Goal: Transaction & Acquisition: Purchase product/service

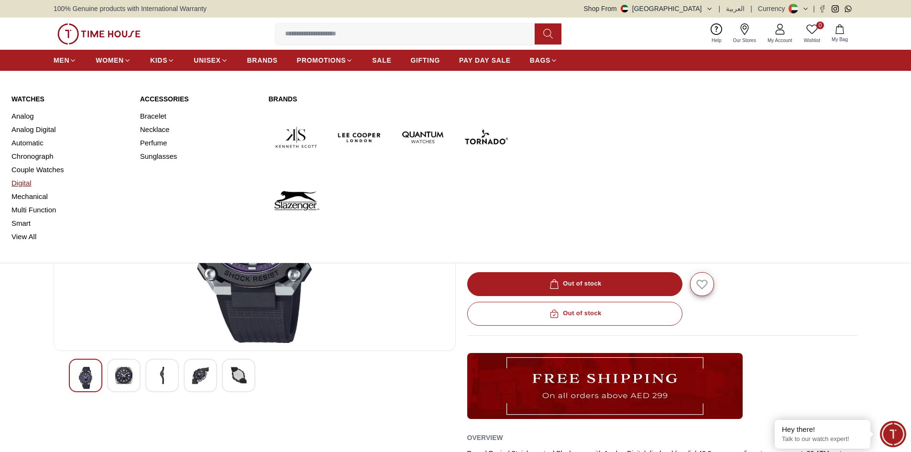
click at [22, 180] on link "Digital" at bounding box center [69, 183] width 117 height 13
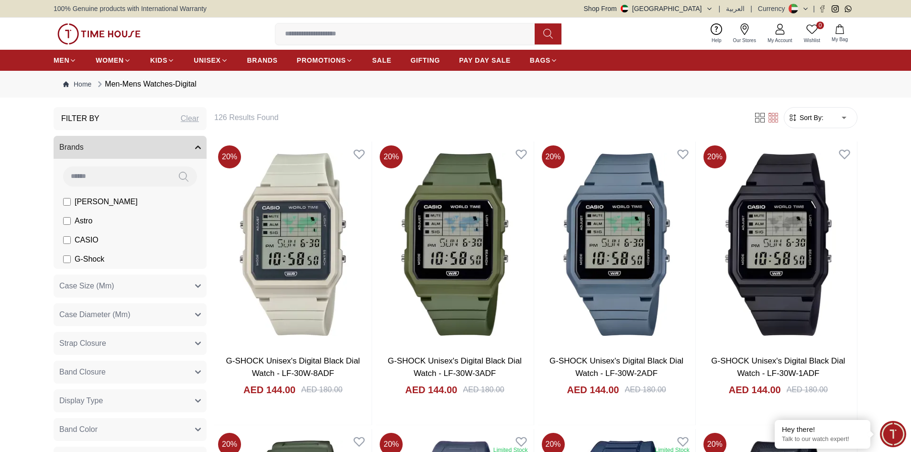
click at [86, 240] on span "CASIO" at bounding box center [87, 239] width 24 height 11
click at [89, 216] on span "Astro" at bounding box center [84, 220] width 18 height 11
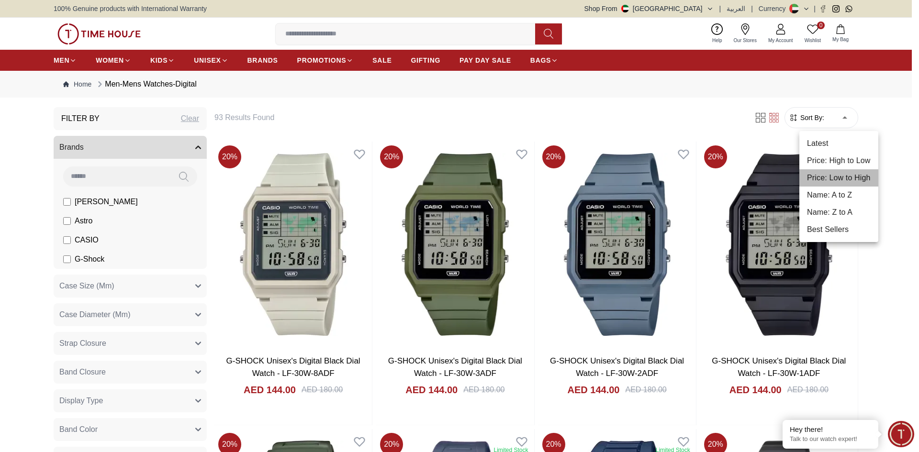
click at [830, 173] on li "Price: Low to High" at bounding box center [838, 177] width 79 height 17
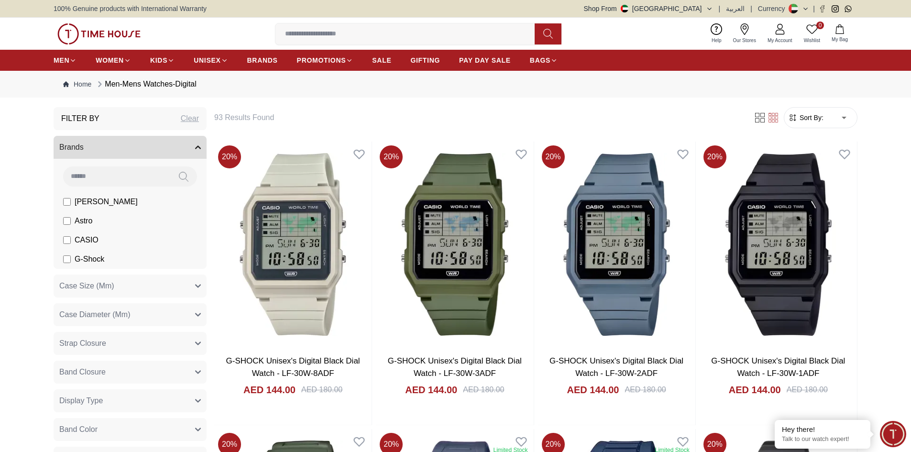
type input "*"
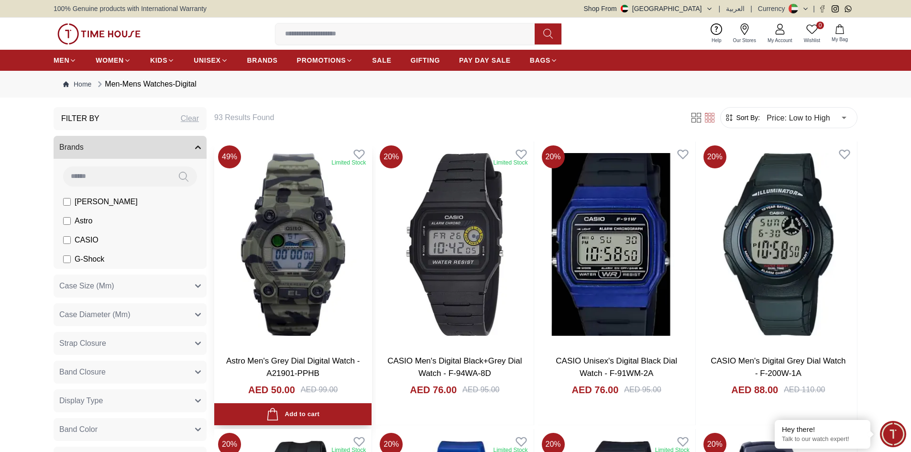
click at [316, 232] on img at bounding box center [292, 245] width 157 height 206
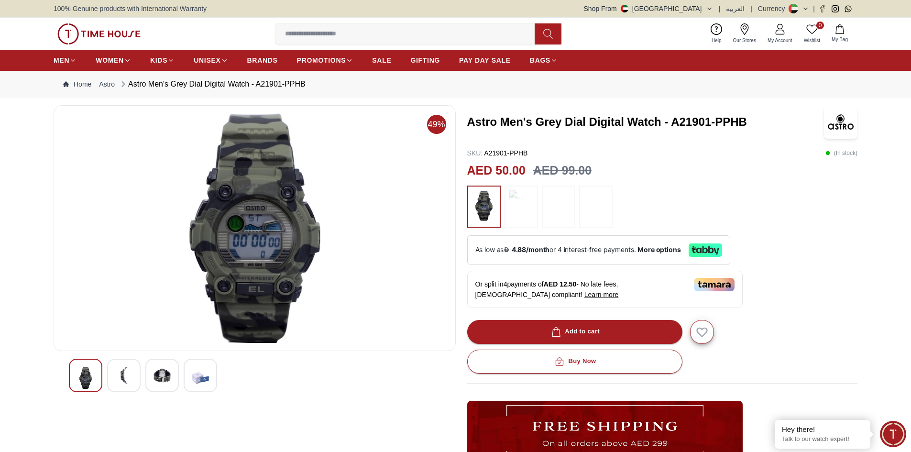
click at [120, 376] on img at bounding box center [123, 375] width 17 height 17
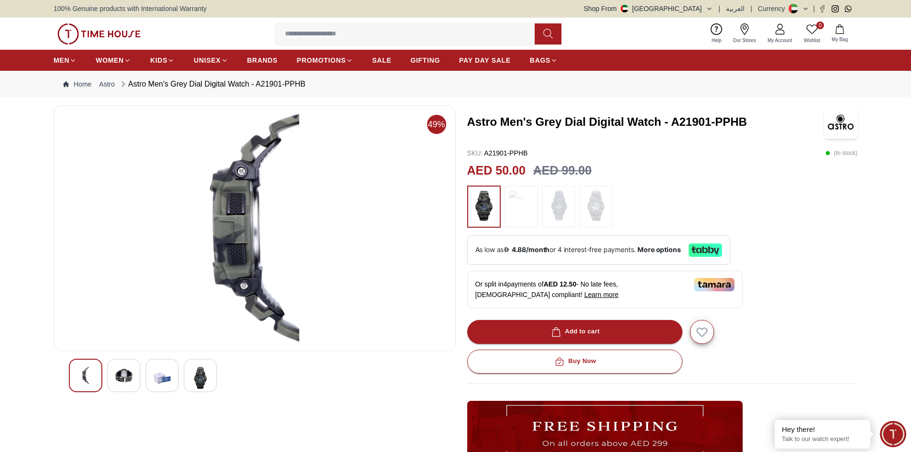
click at [164, 376] on img at bounding box center [162, 378] width 17 height 22
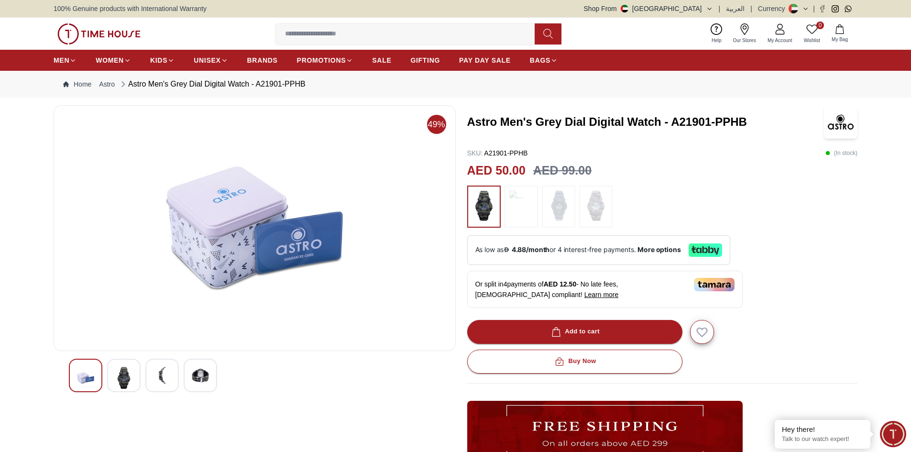
click at [190, 375] on div at bounding box center [200, 375] width 33 height 33
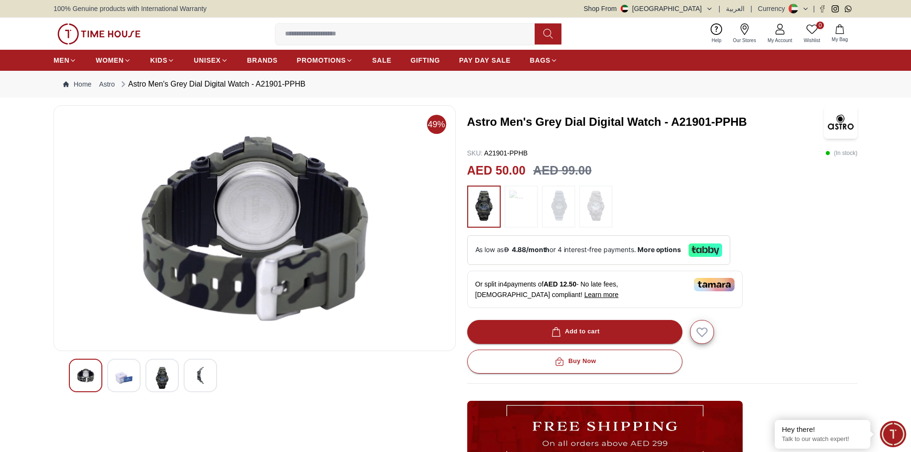
click at [155, 379] on img at bounding box center [162, 378] width 17 height 22
